Goal: Task Accomplishment & Management: Manage account settings

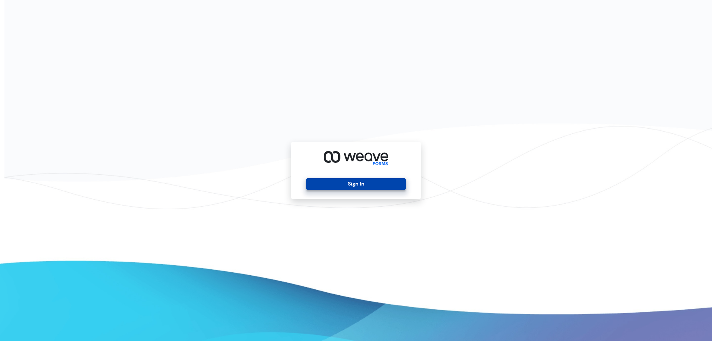
click at [341, 183] on button "Sign In" at bounding box center [355, 184] width 99 height 12
